Goal: Information Seeking & Learning: Learn about a topic

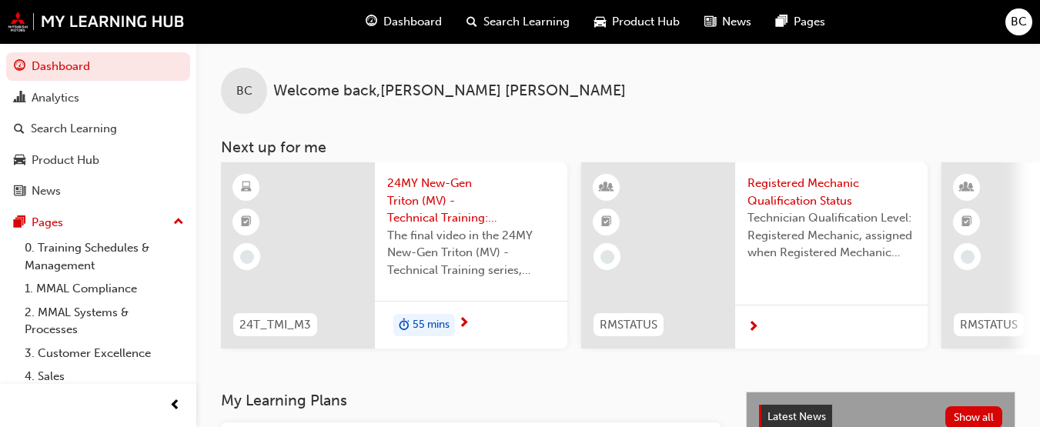
click at [390, 24] on span "Dashboard" at bounding box center [412, 22] width 59 height 18
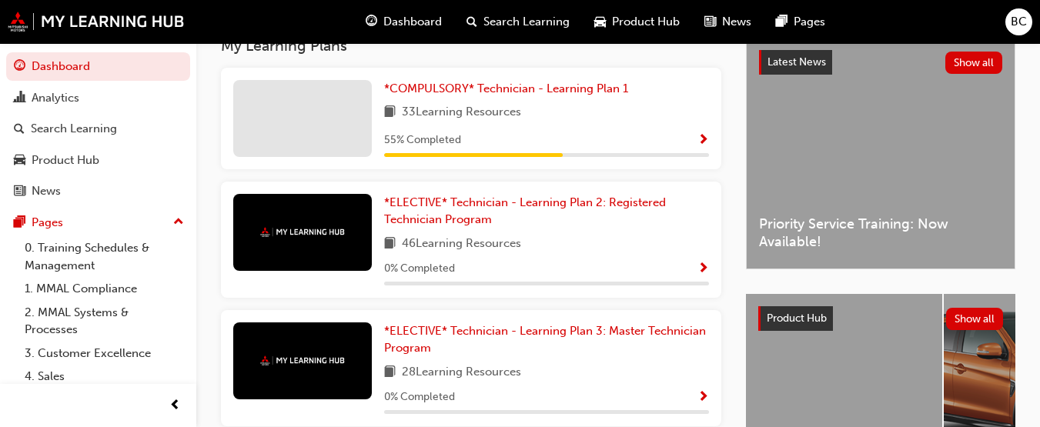
scroll to position [357, 0]
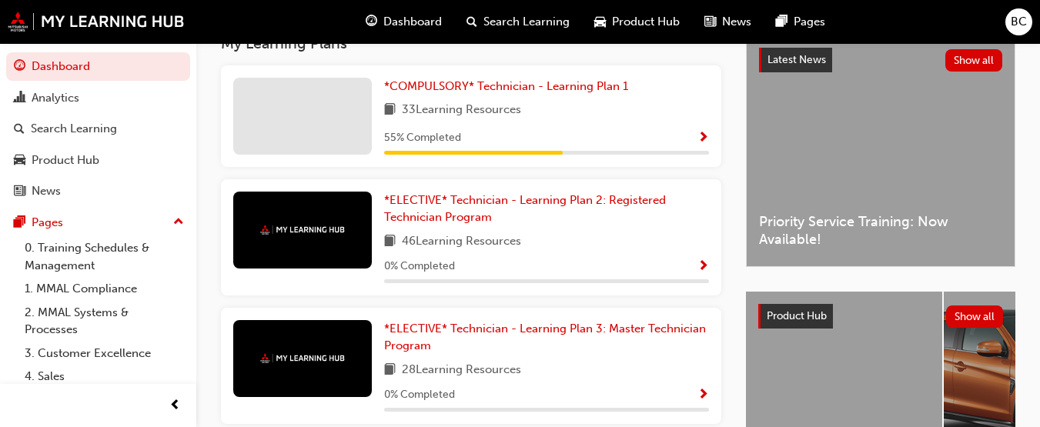
click at [705, 137] on span "Show Progress" at bounding box center [704, 139] width 12 height 14
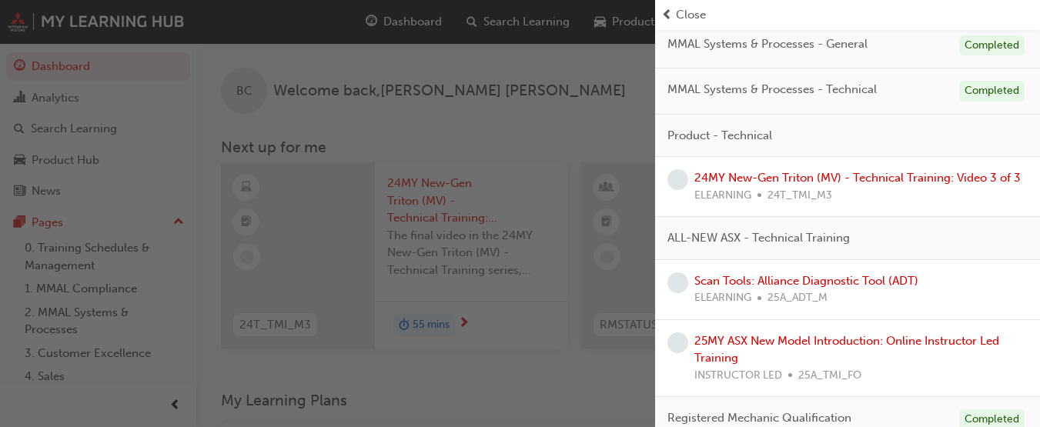
scroll to position [283, 0]
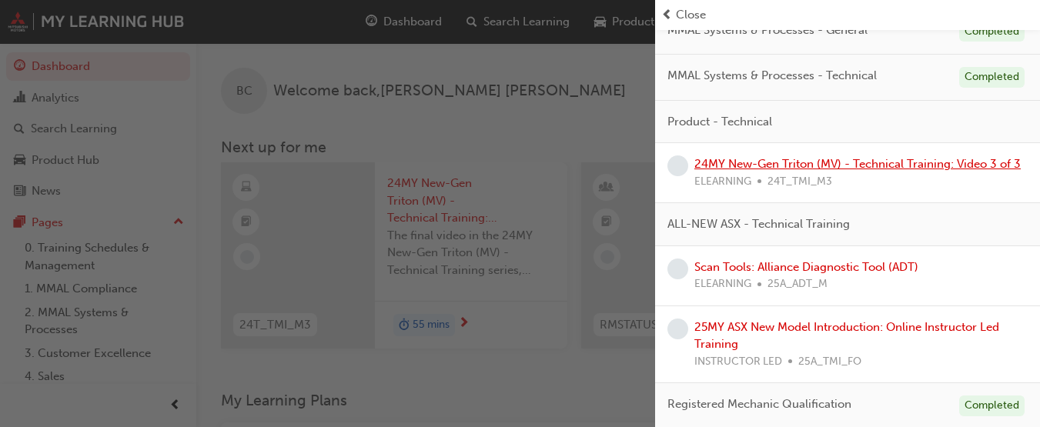
click at [981, 166] on link "24MY New-Gen Triton (MV) - Technical Training: Video 3 of 3" at bounding box center [858, 164] width 327 height 14
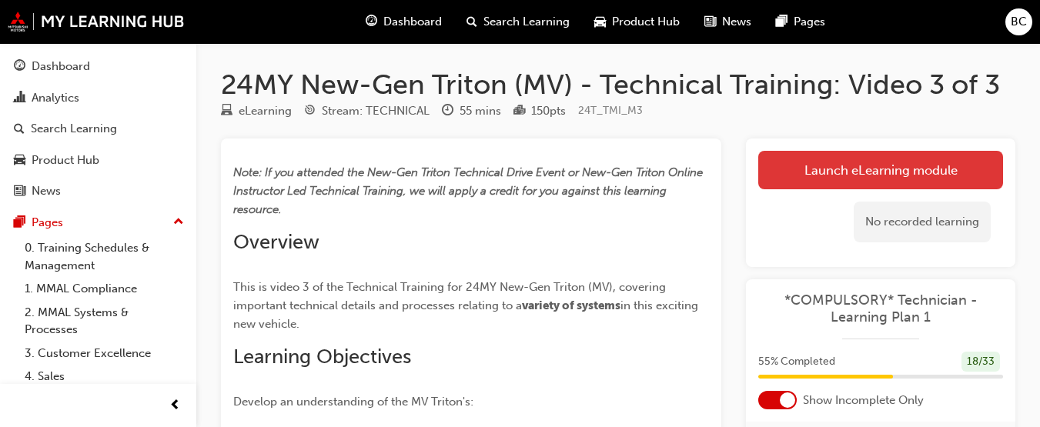
click at [961, 176] on link "Launch eLearning module" at bounding box center [881, 170] width 245 height 39
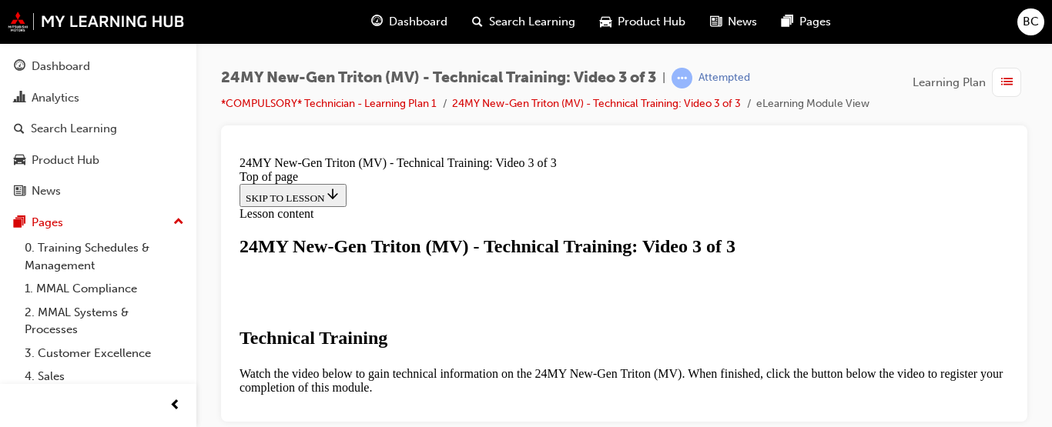
drag, startPoint x: 1010, startPoint y: 195, endPoint x: 1256, endPoint y: 437, distance: 345.8
drag, startPoint x: 1010, startPoint y: 279, endPoint x: 1258, endPoint y: 444, distance: 298.4
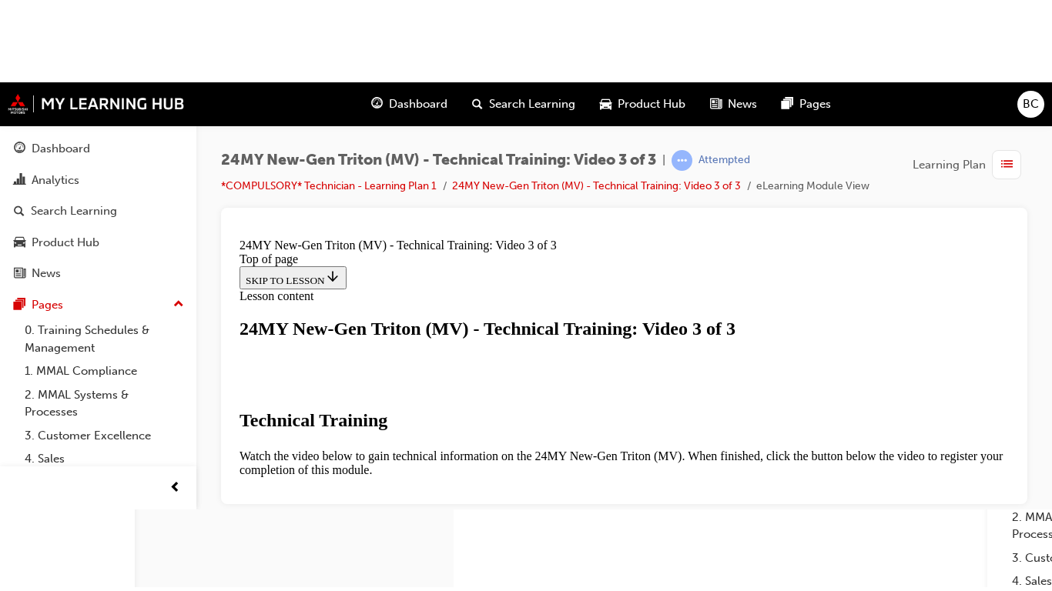
scroll to position [459, 0]
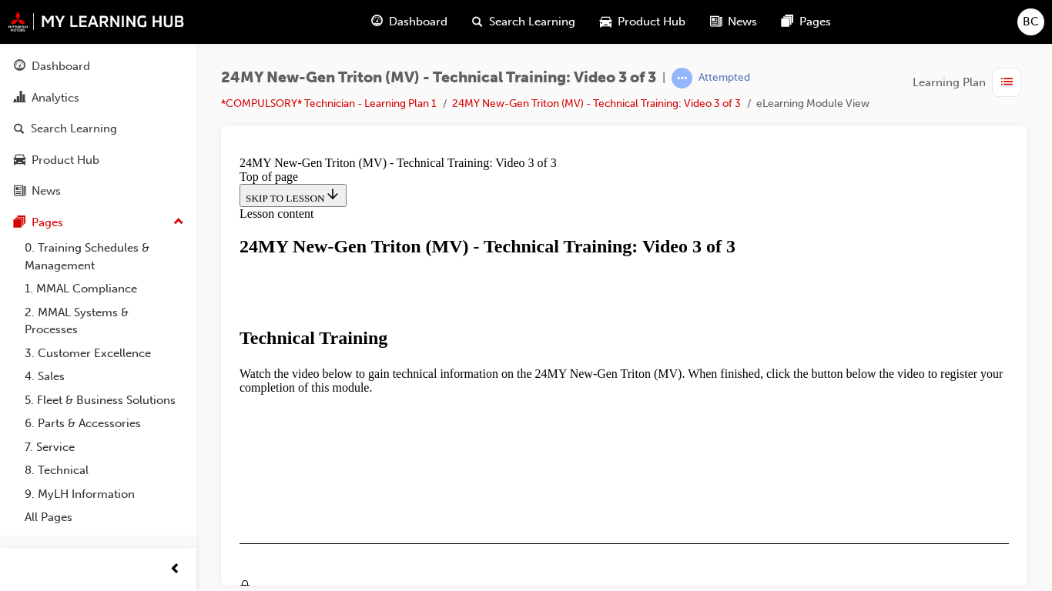
scroll to position [344, 0]
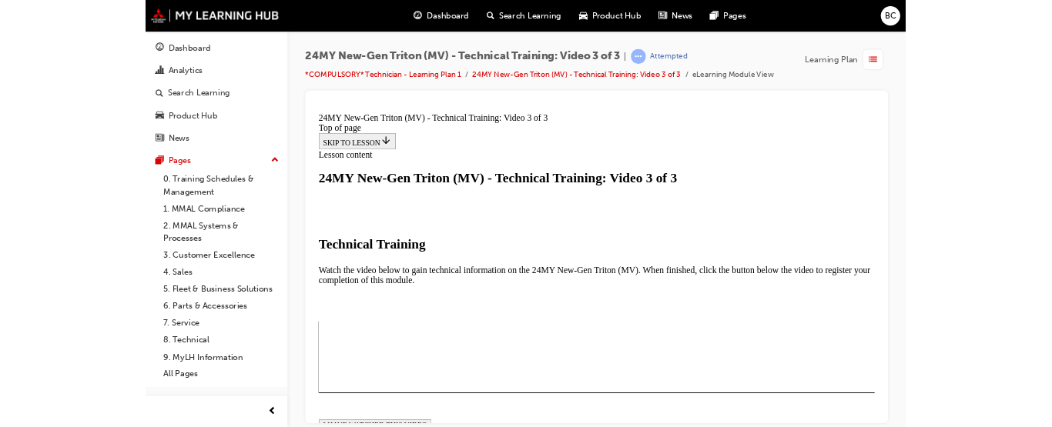
scroll to position [342, 0]
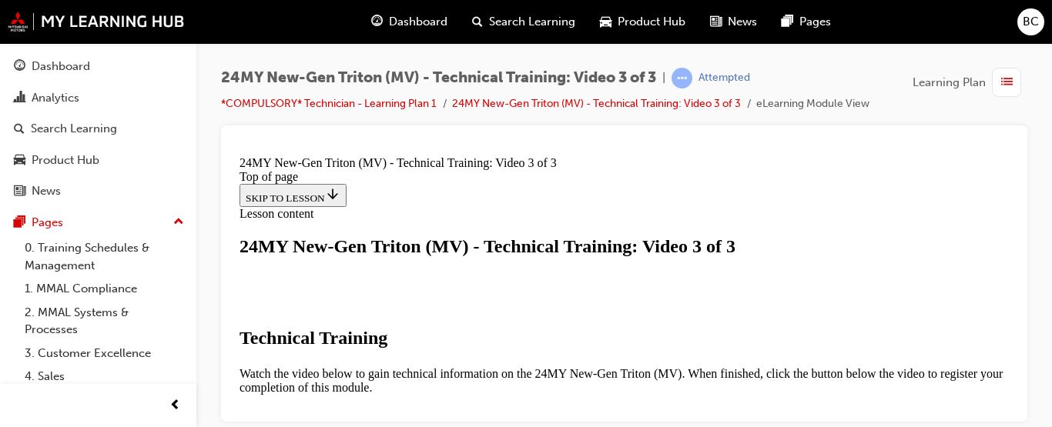
scroll to position [641, 0]
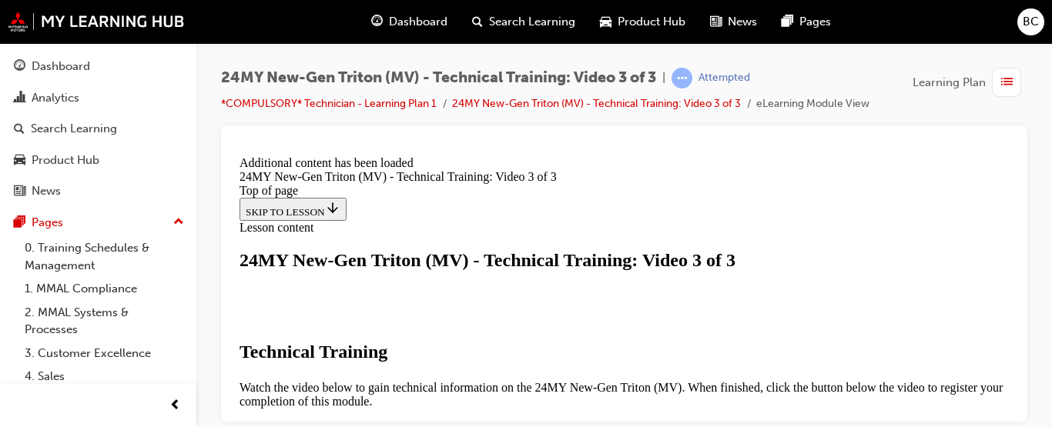
scroll to position [750, 0]
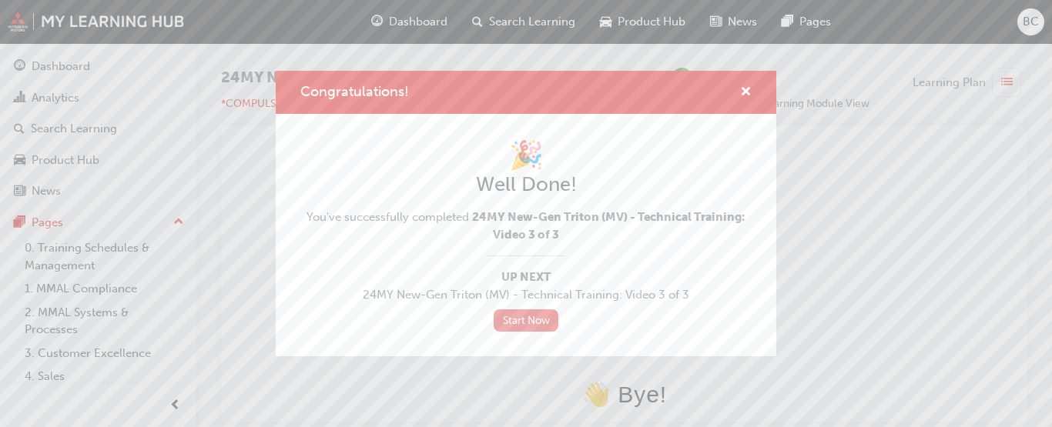
scroll to position [0, 0]
click at [748, 86] on span "cross-icon" at bounding box center [746, 93] width 12 height 14
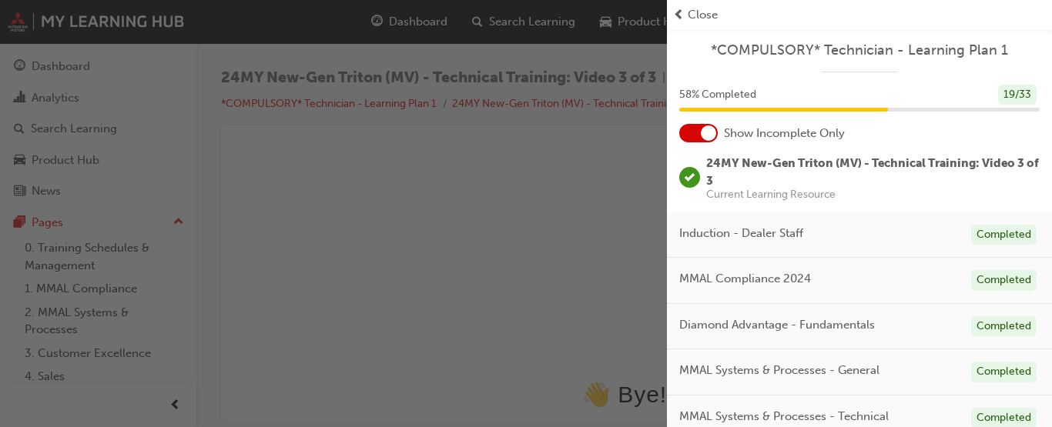
click at [710, 12] on span "Close" at bounding box center [703, 15] width 30 height 18
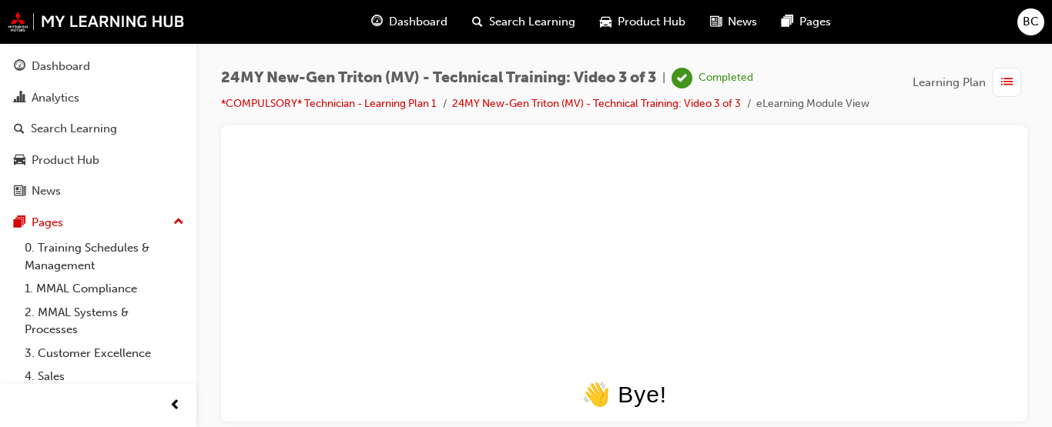
click at [431, 20] on span "Dashboard" at bounding box center [418, 22] width 59 height 18
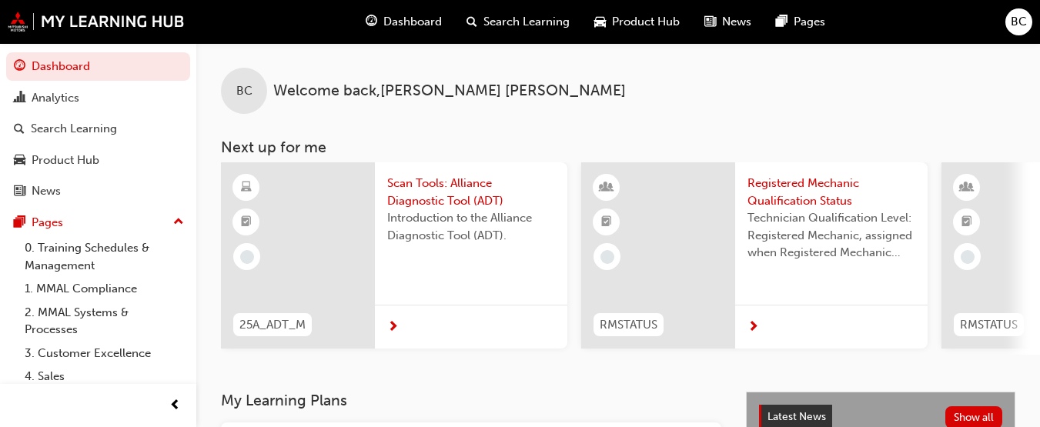
click at [416, 15] on span "Dashboard" at bounding box center [412, 22] width 59 height 18
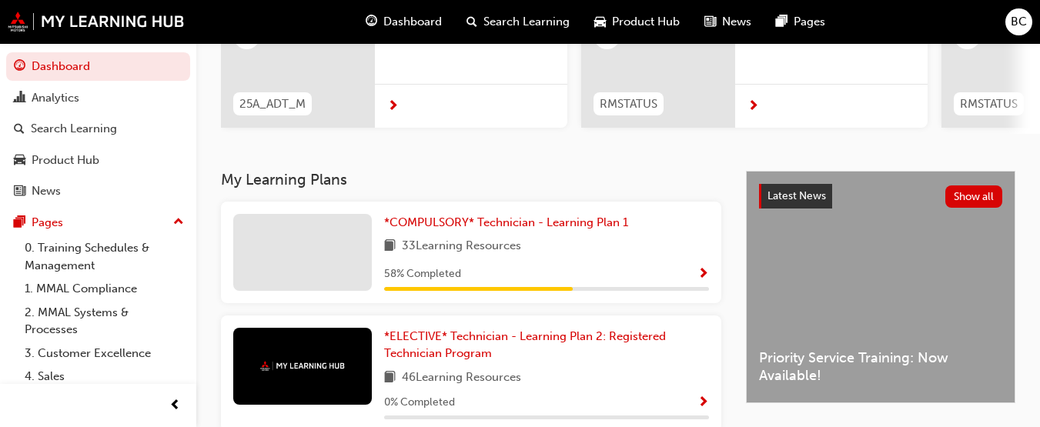
scroll to position [235, 0]
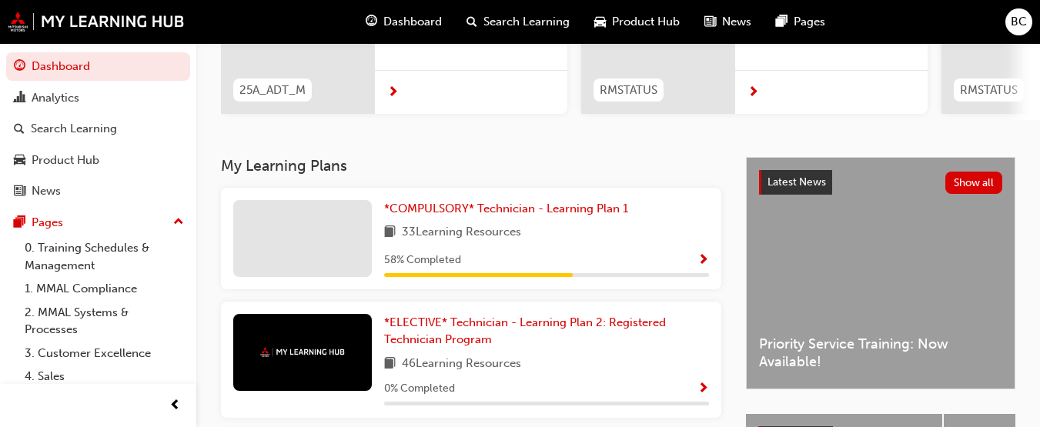
click at [702, 266] on span "Show Progress" at bounding box center [704, 261] width 12 height 14
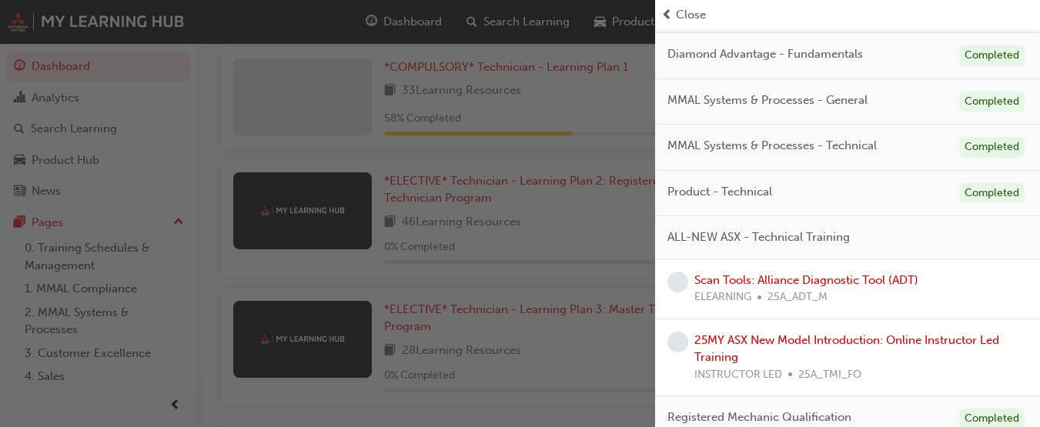
scroll to position [209, 0]
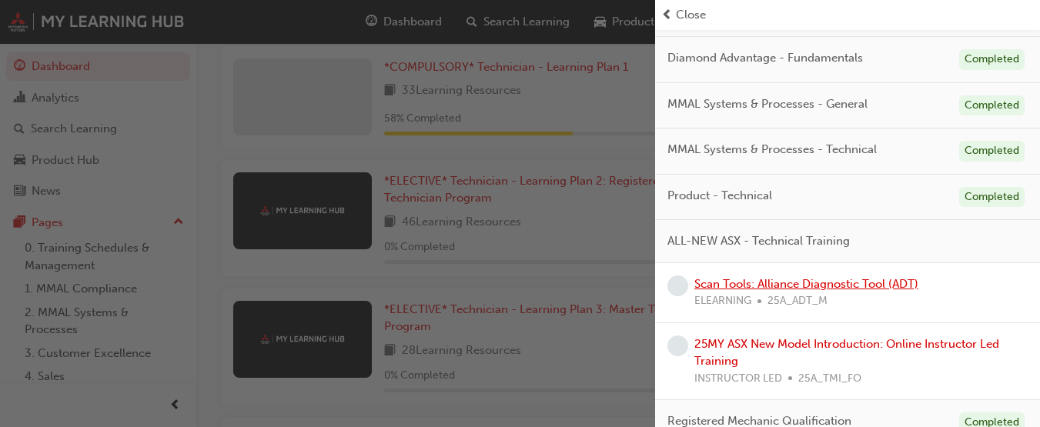
click at [834, 277] on link "Scan Tools: Alliance Diagnostic Tool (ADT)" at bounding box center [807, 284] width 224 height 14
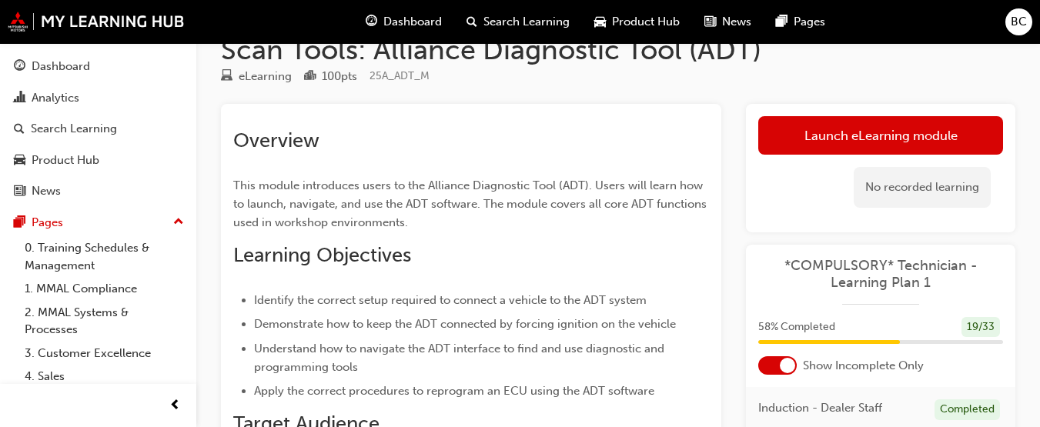
scroll to position [33, 0]
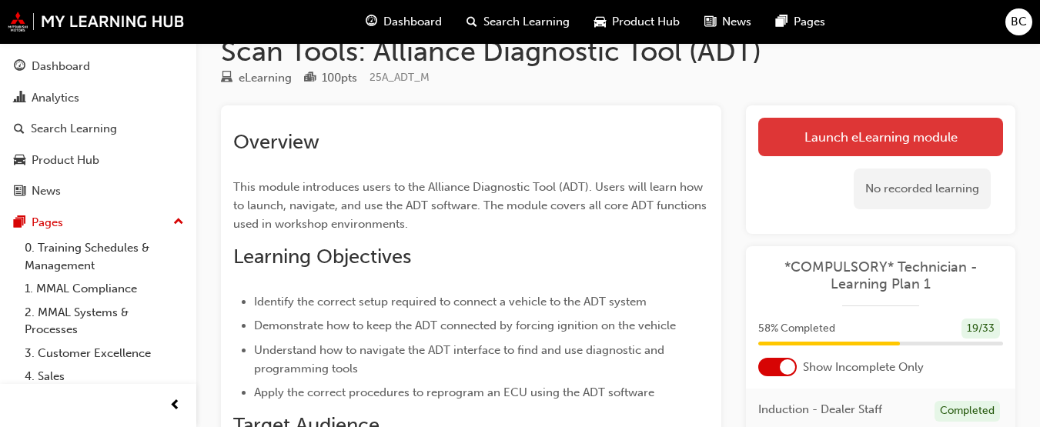
click at [942, 136] on link "Launch eLearning module" at bounding box center [881, 137] width 245 height 39
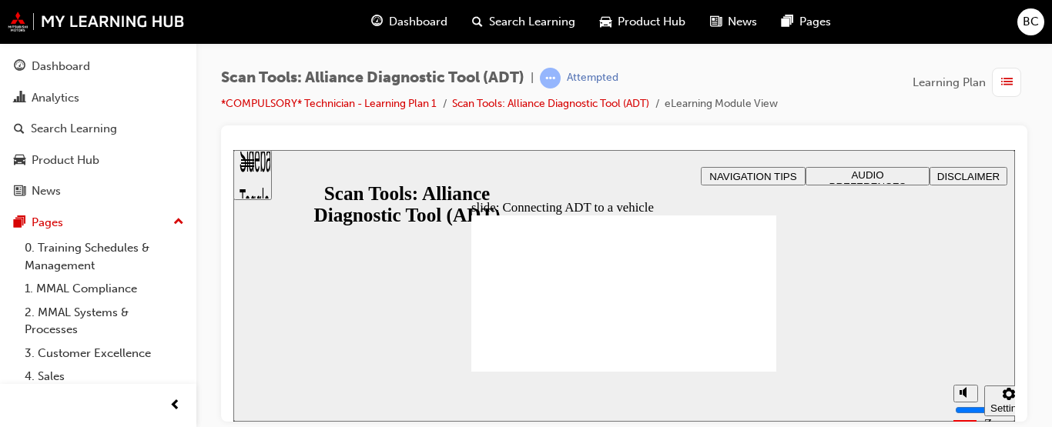
type input "39"
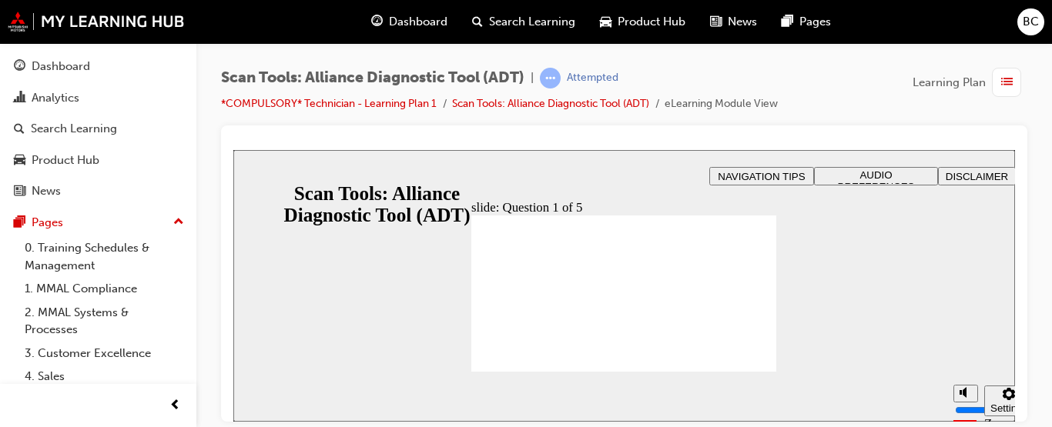
radio input "true"
radio input "false"
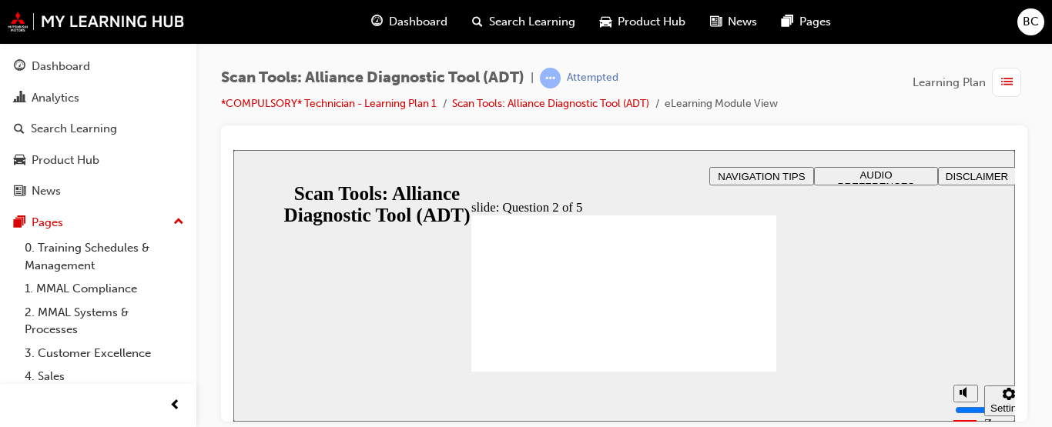
radio input "true"
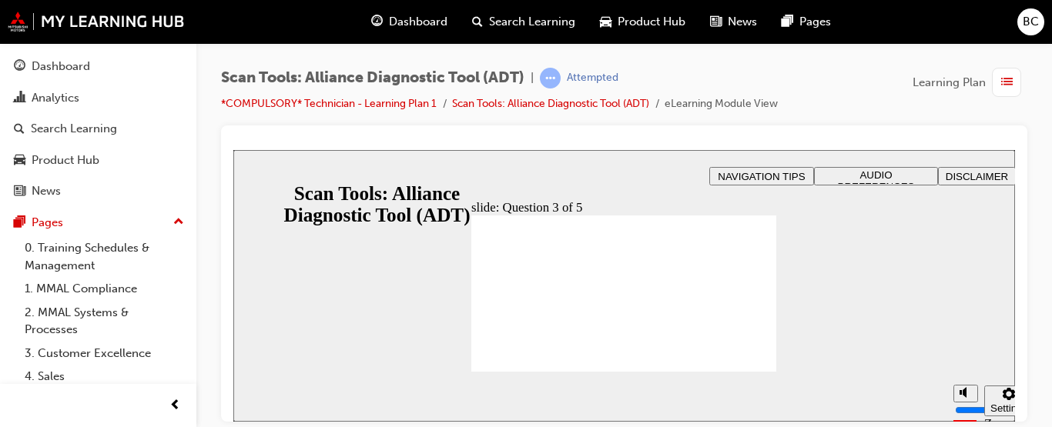
radio input "true"
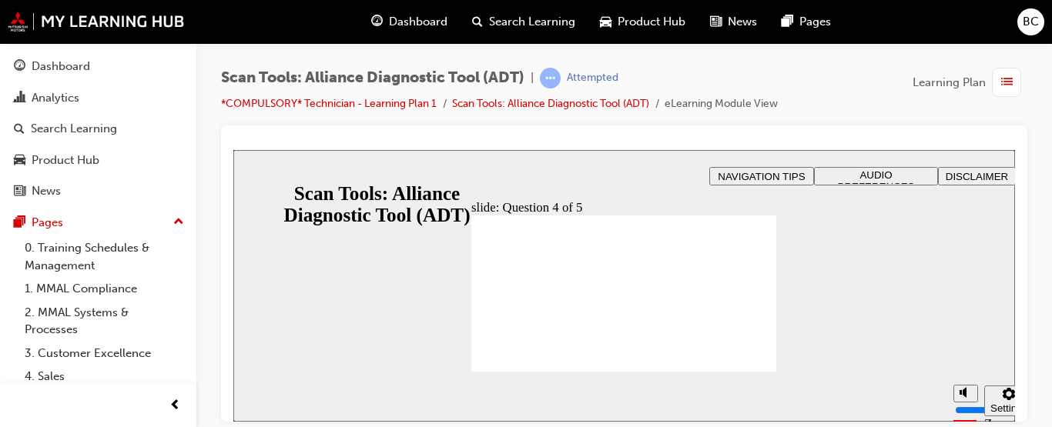
radio input "true"
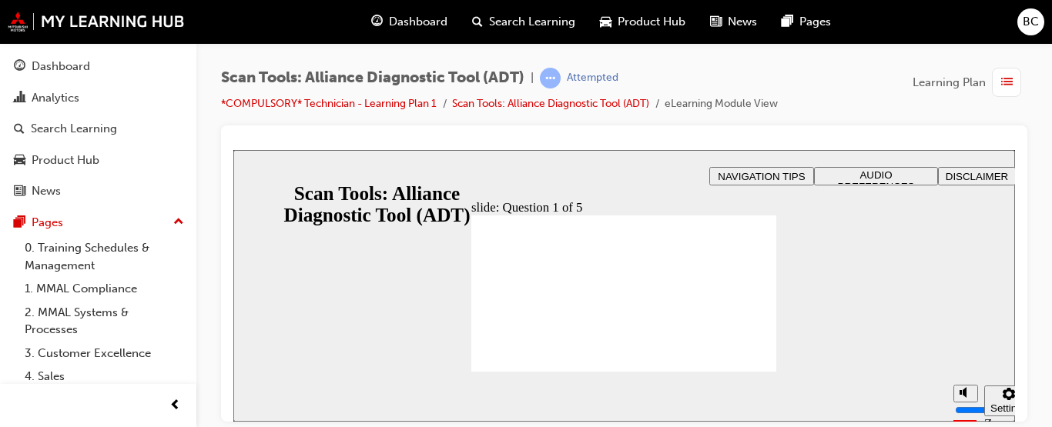
radio input "true"
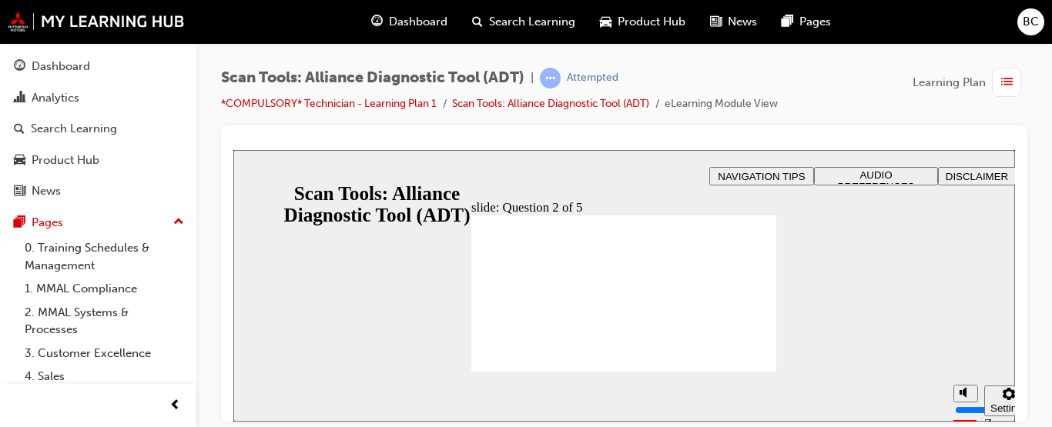
radio input "true"
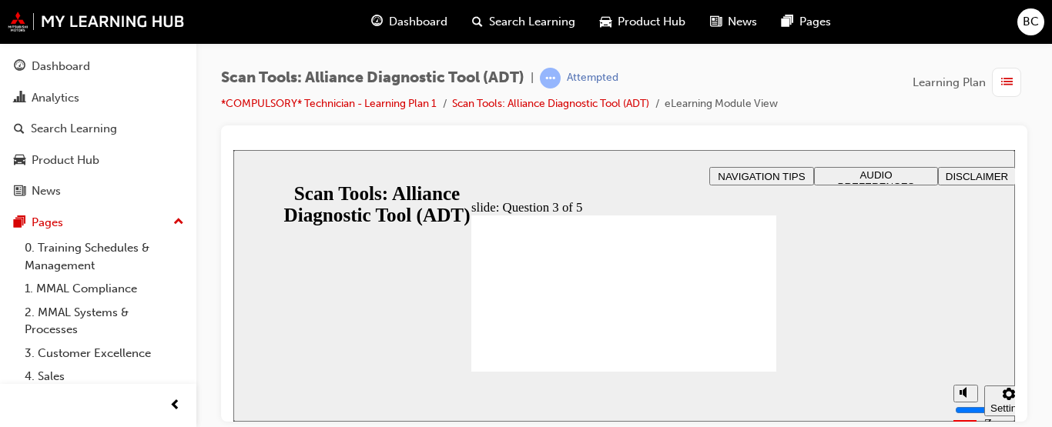
radio input "true"
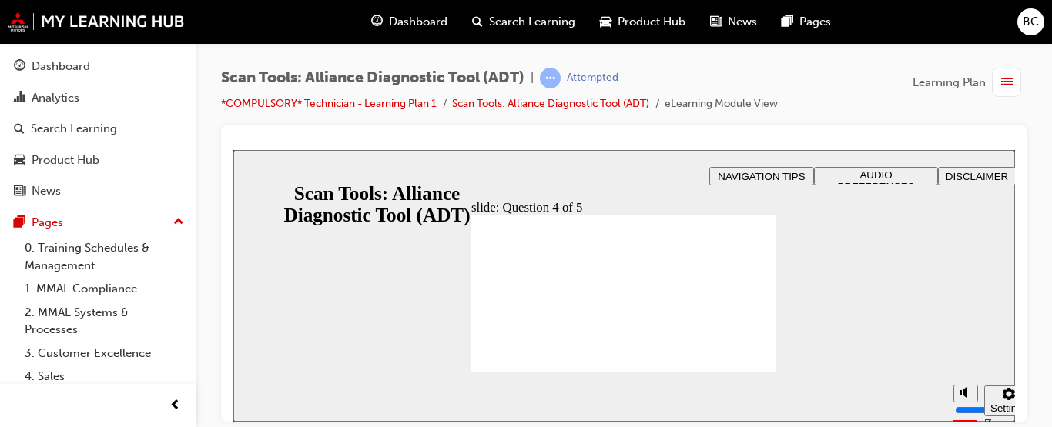
radio input "true"
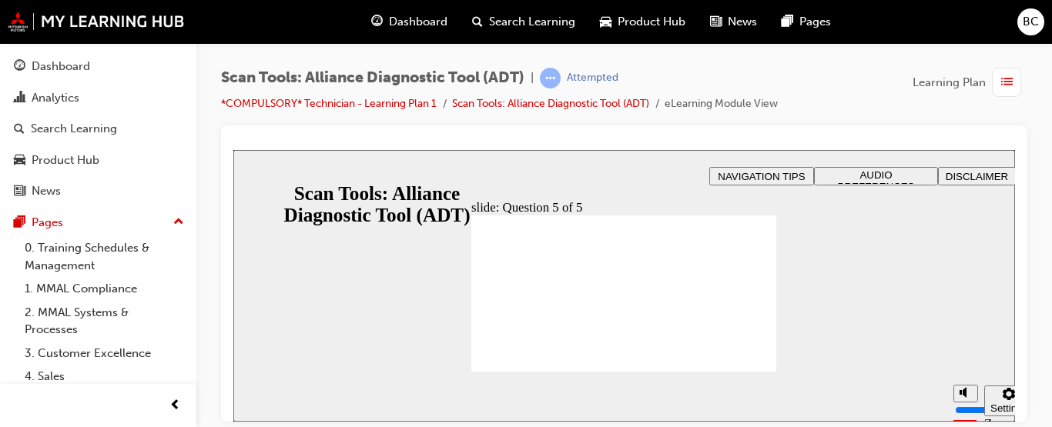
click at [747, 362] on span "Rectangle 1 That’s not quite right. After the quiz, you may wish to return to A…" at bounding box center [623, 301] width 305 height 172
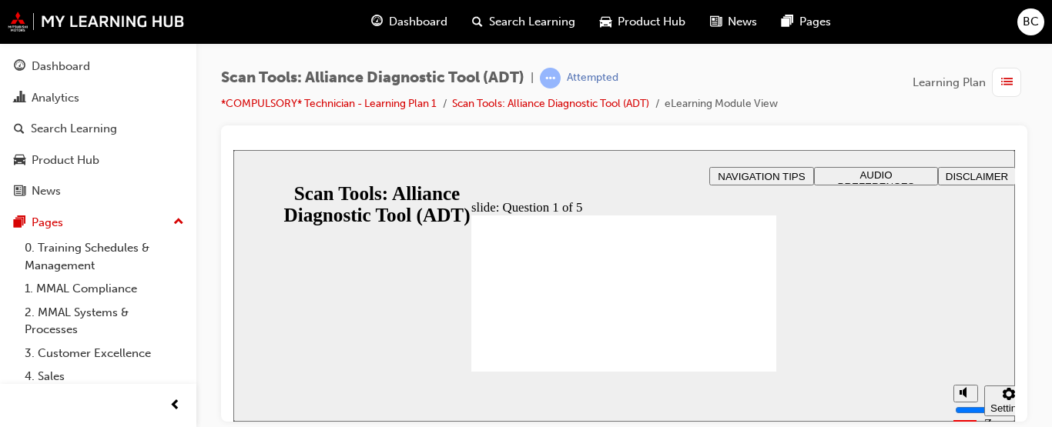
radio input "true"
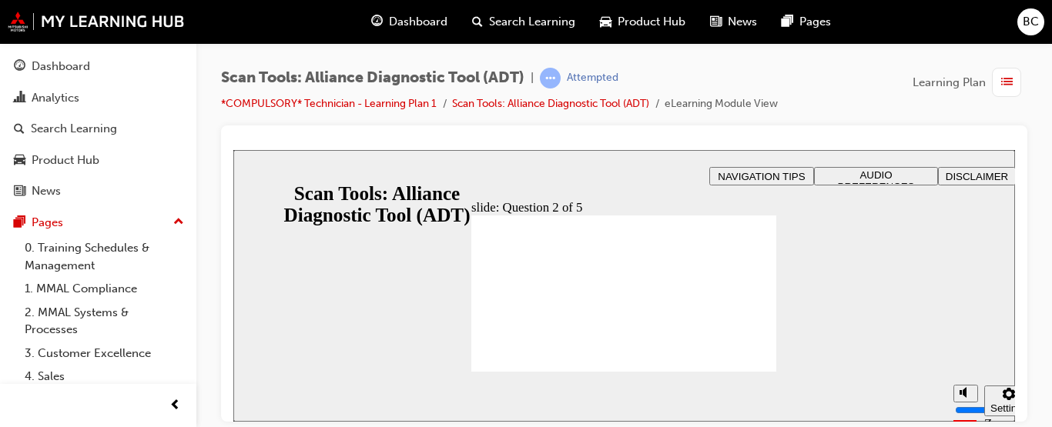
radio input "true"
radio input "false"
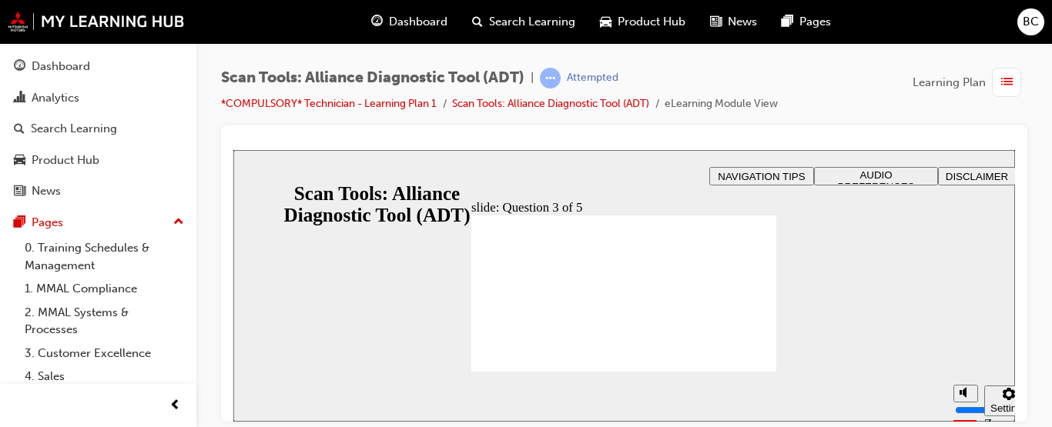
radio input "true"
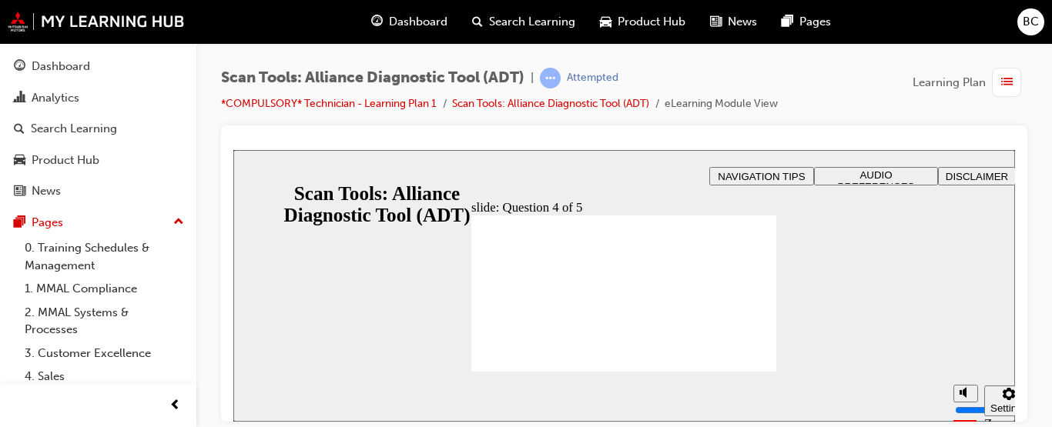
radio input "true"
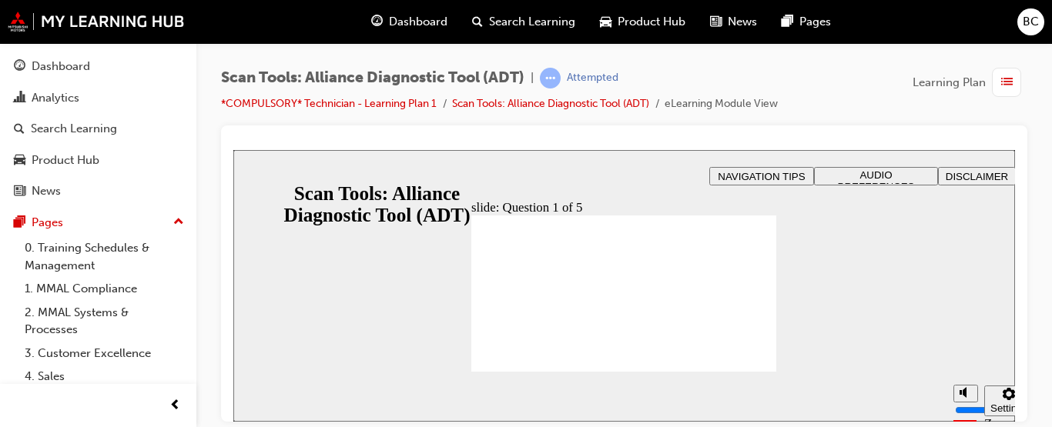
radio input "false"
radio input "true"
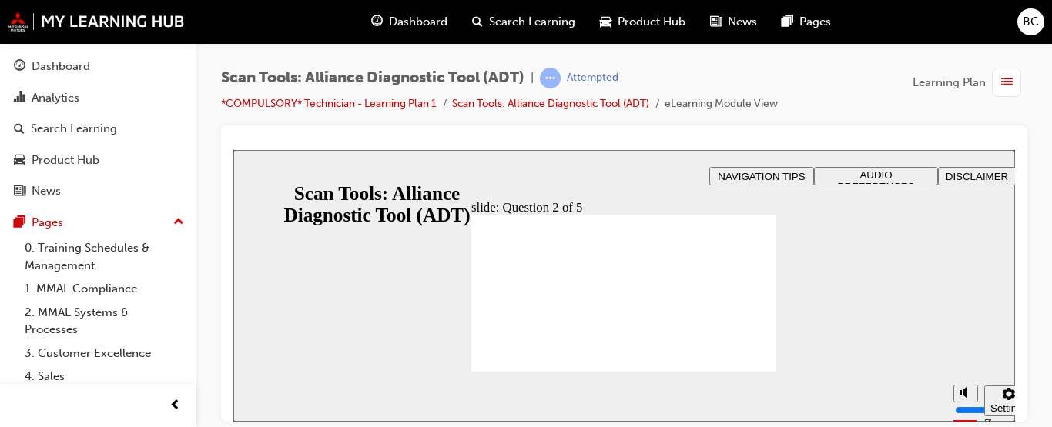
radio input "true"
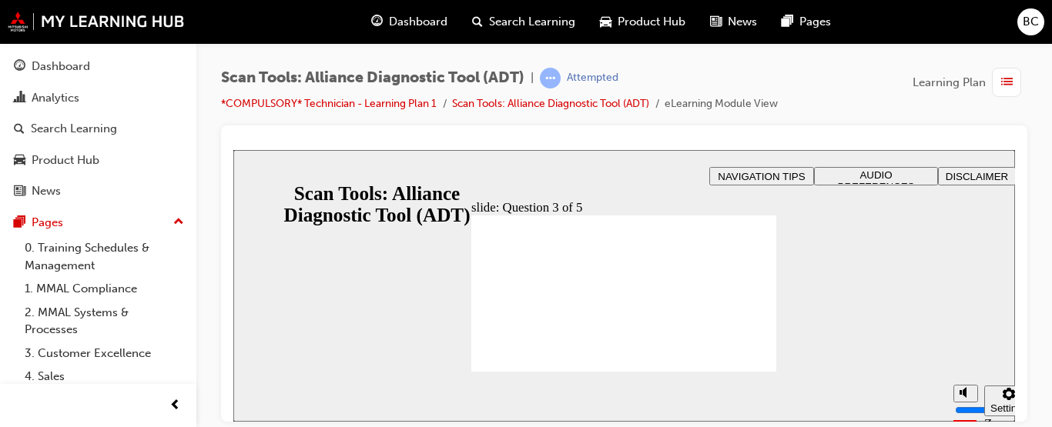
radio input "true"
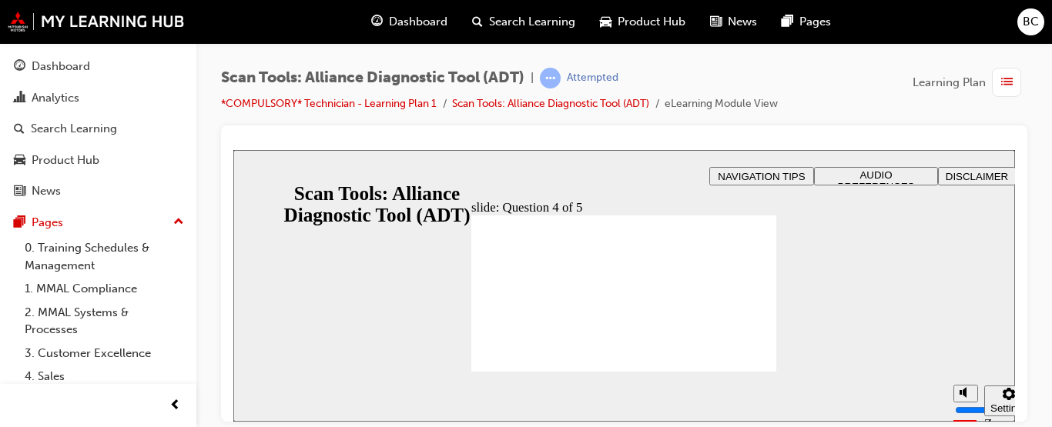
radio input "false"
radio input "true"
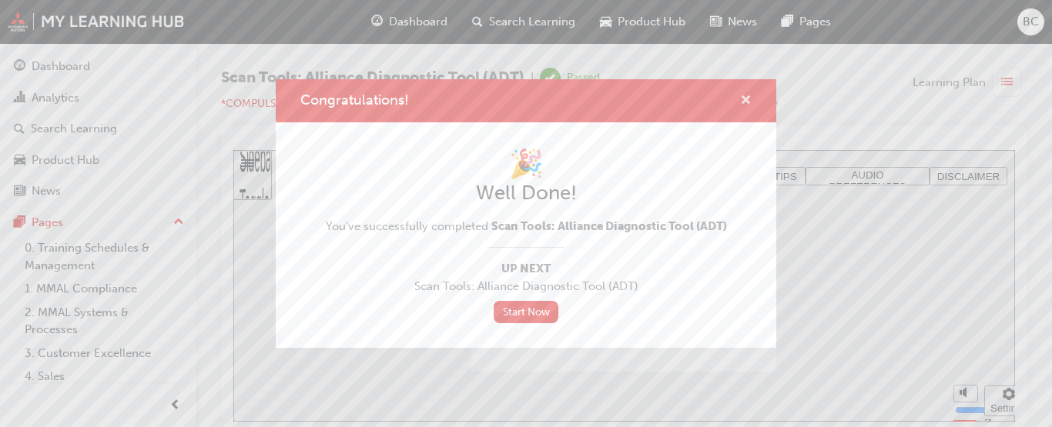
click at [745, 103] on span "cross-icon" at bounding box center [746, 102] width 12 height 14
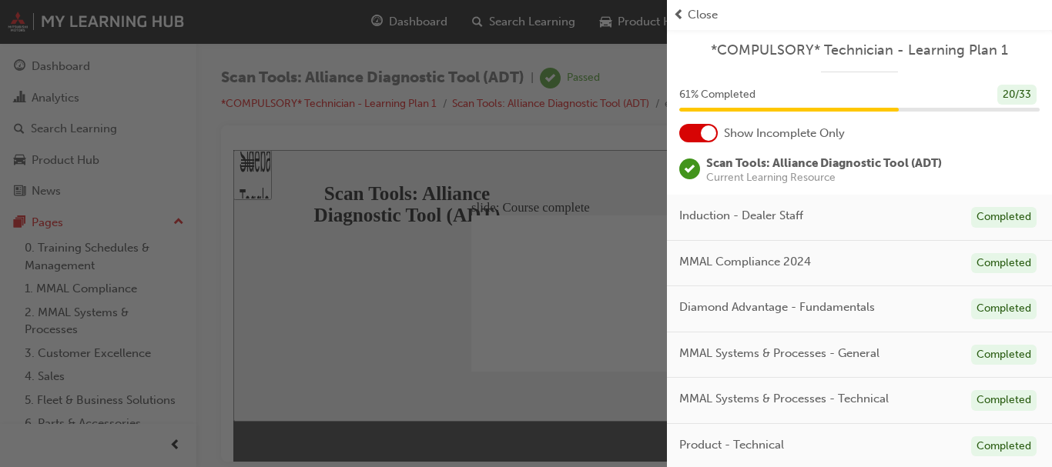
click at [700, 12] on span "Close" at bounding box center [703, 15] width 30 height 18
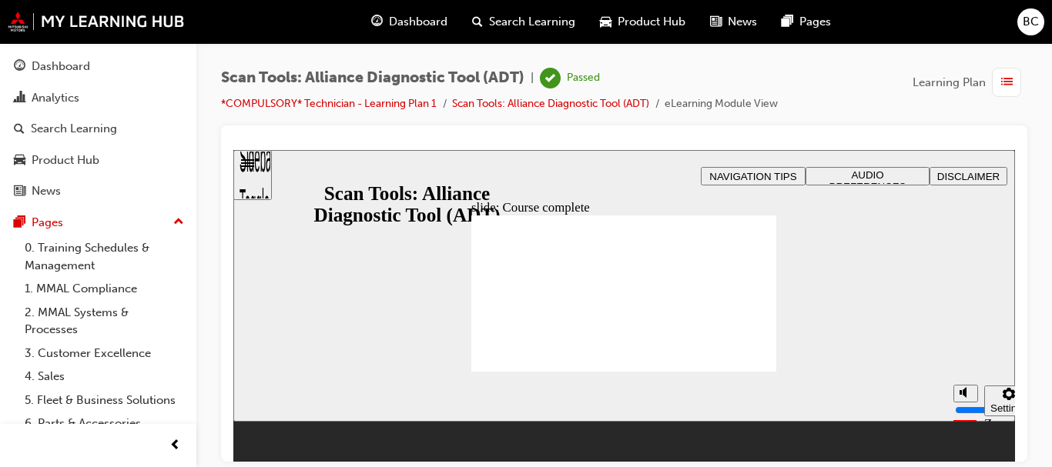
click at [424, 31] on div "Dashboard" at bounding box center [409, 22] width 101 height 32
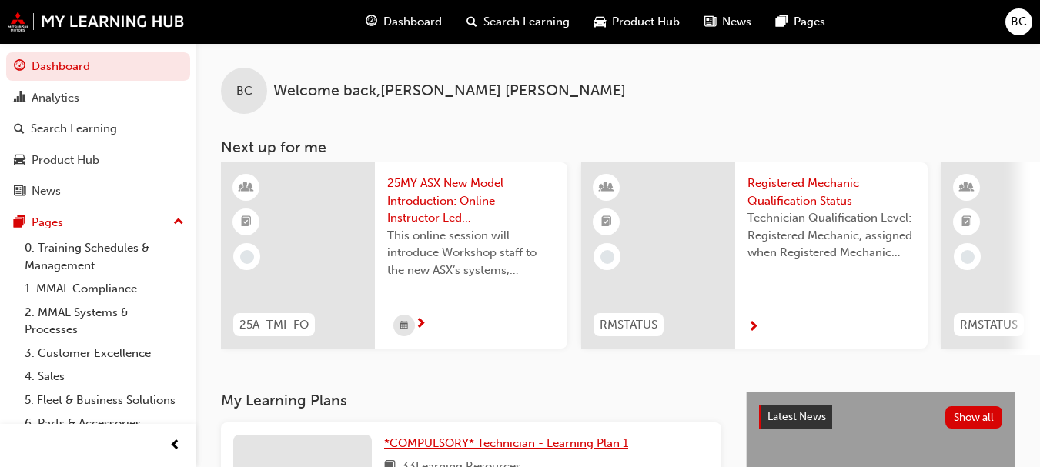
click at [527, 427] on span "*COMPULSORY* Technician - Learning Plan 1" at bounding box center [506, 444] width 244 height 14
